Goal: Navigation & Orientation: Find specific page/section

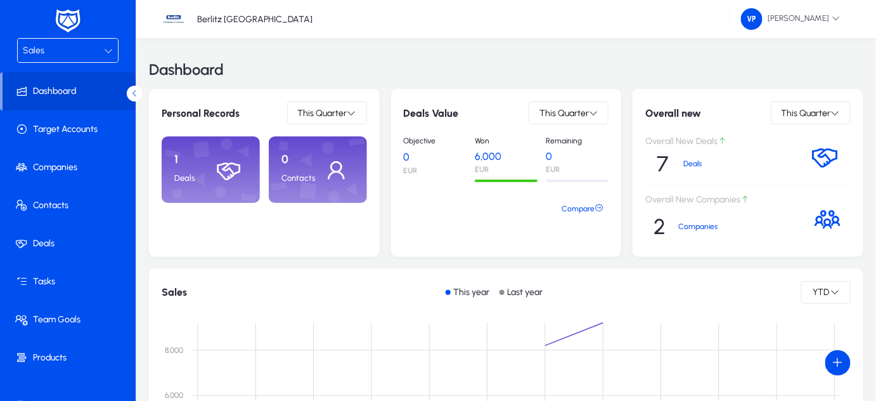
click at [108, 52] on icon at bounding box center [108, 50] width 9 height 9
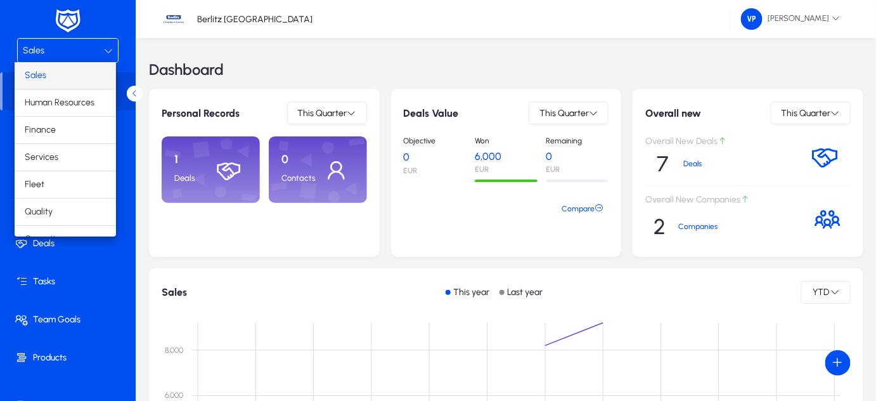
scroll to position [41, 0]
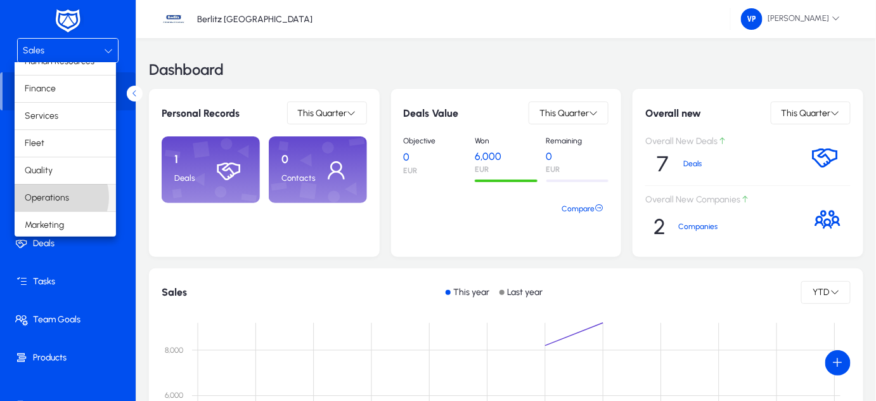
click at [56, 196] on span "Operations" at bounding box center [47, 197] width 44 height 15
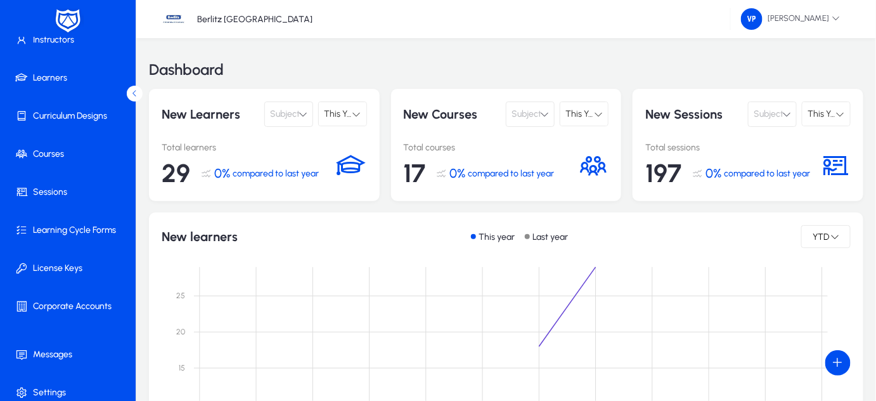
scroll to position [100, 0]
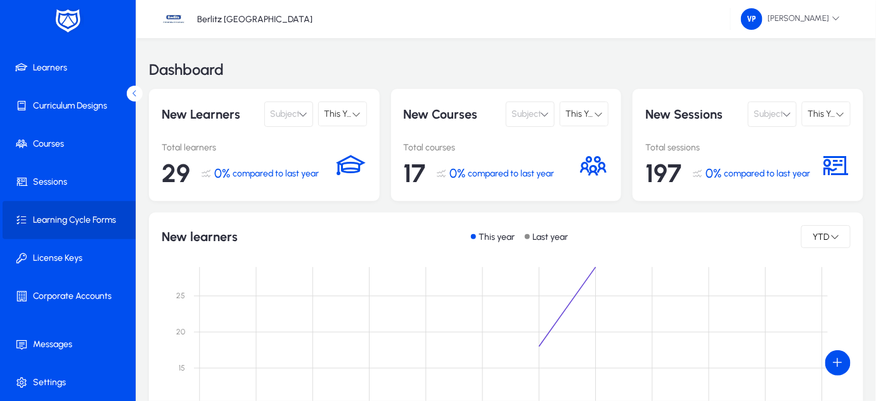
click at [91, 217] on span "Learning Cycle Forms" at bounding box center [71, 220] width 136 height 13
